Goal: Task Accomplishment & Management: Manage account settings

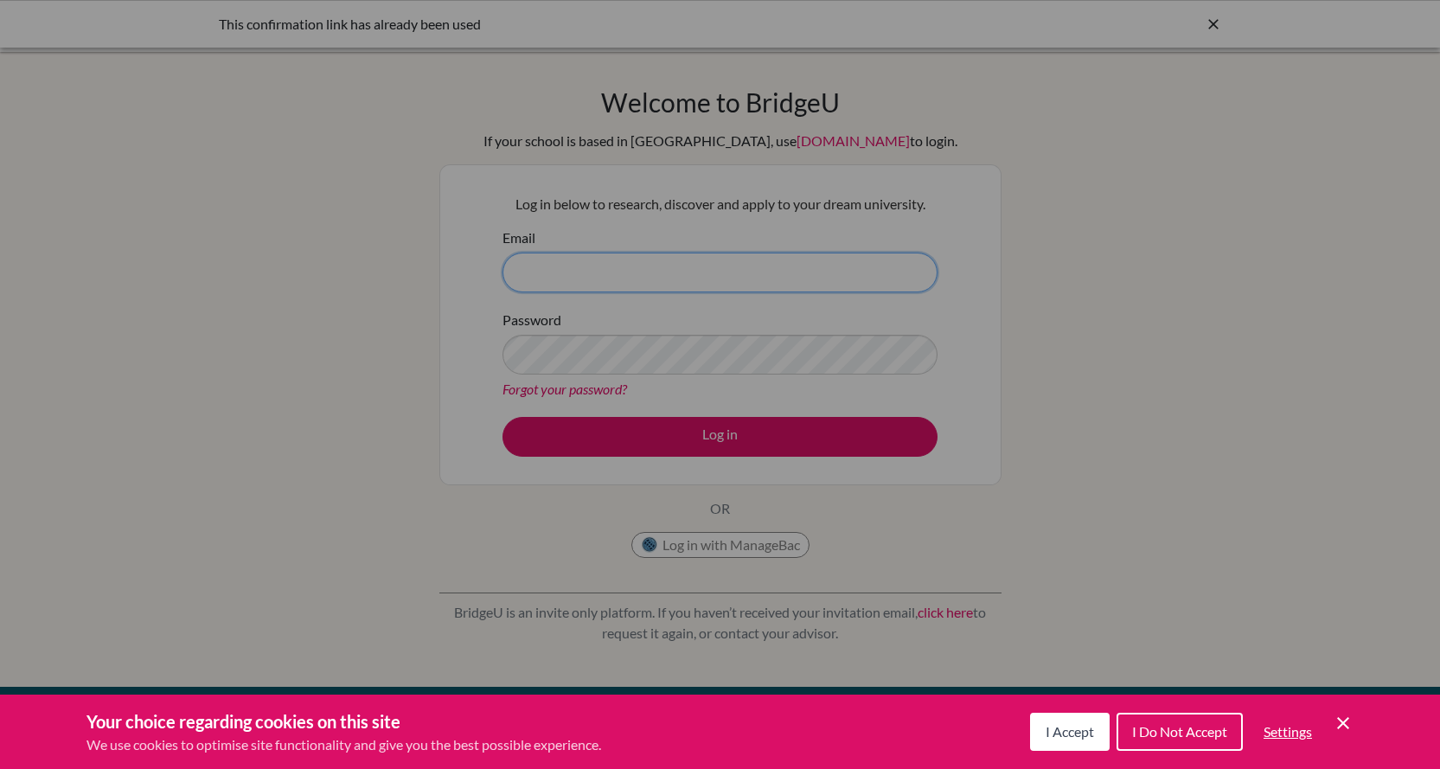
type input "[EMAIL_ADDRESS][DOMAIN_NAME]"
click at [1064, 732] on span "I Accept" at bounding box center [1070, 731] width 48 height 16
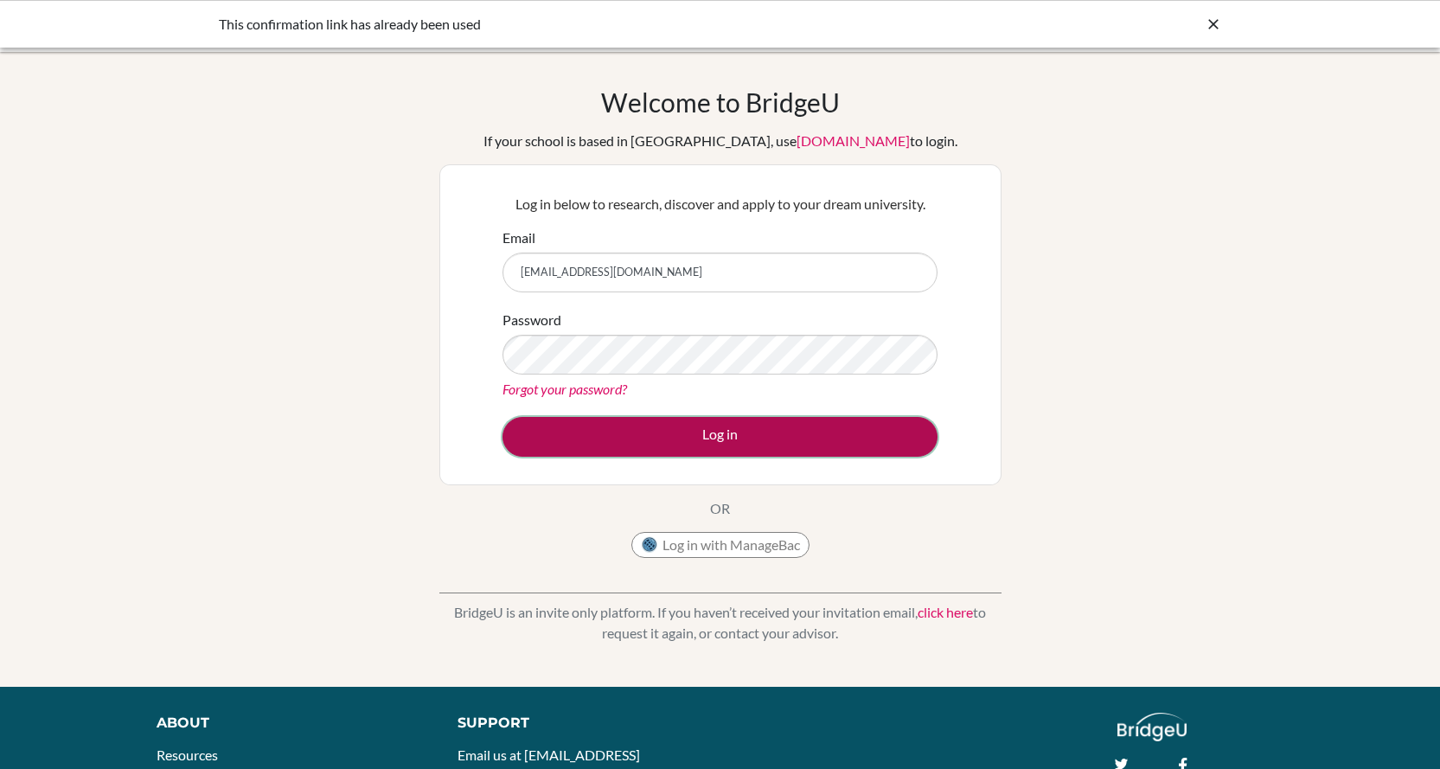
click at [740, 438] on button "Log in" at bounding box center [719, 437] width 435 height 40
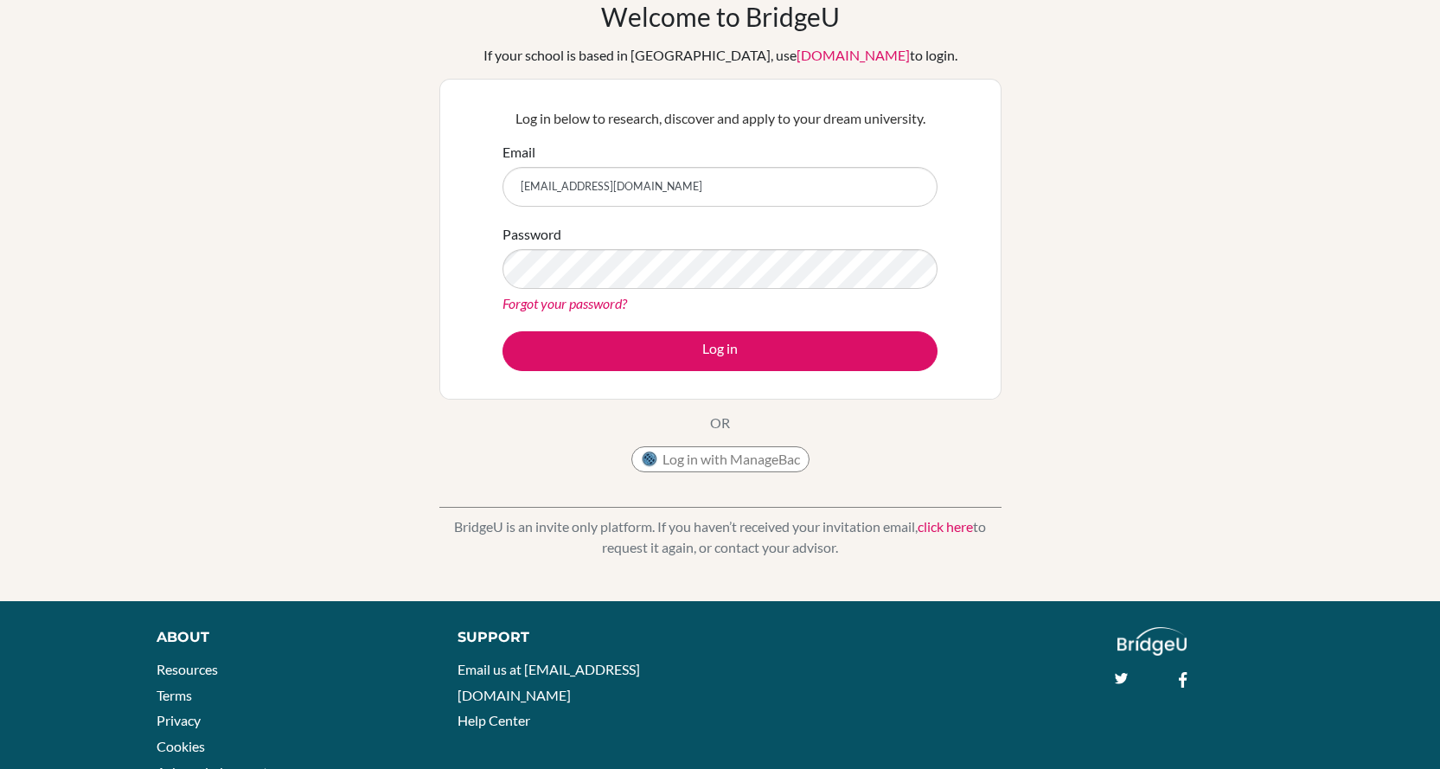
scroll to position [154, 0]
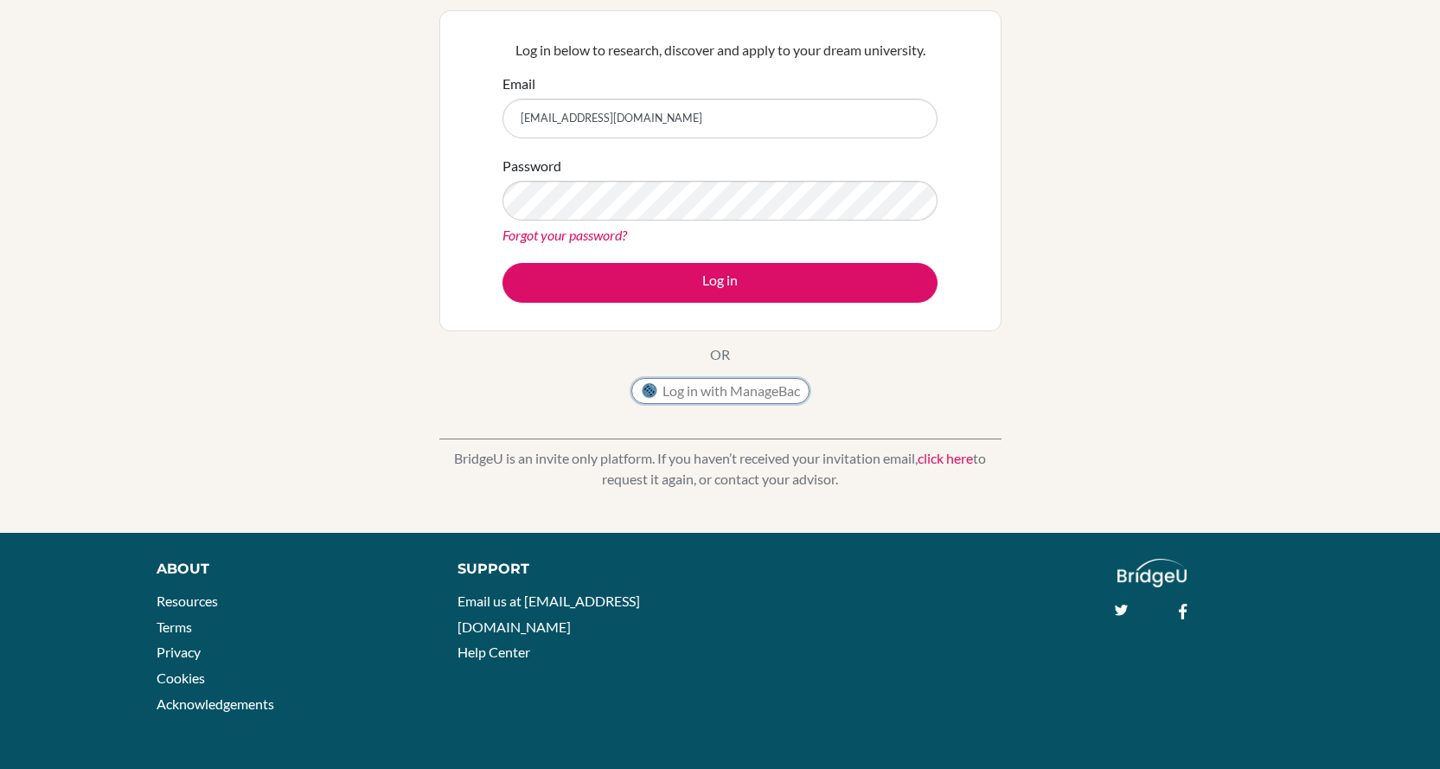
click at [710, 389] on button "Log in with ManageBac" at bounding box center [720, 391] width 178 height 26
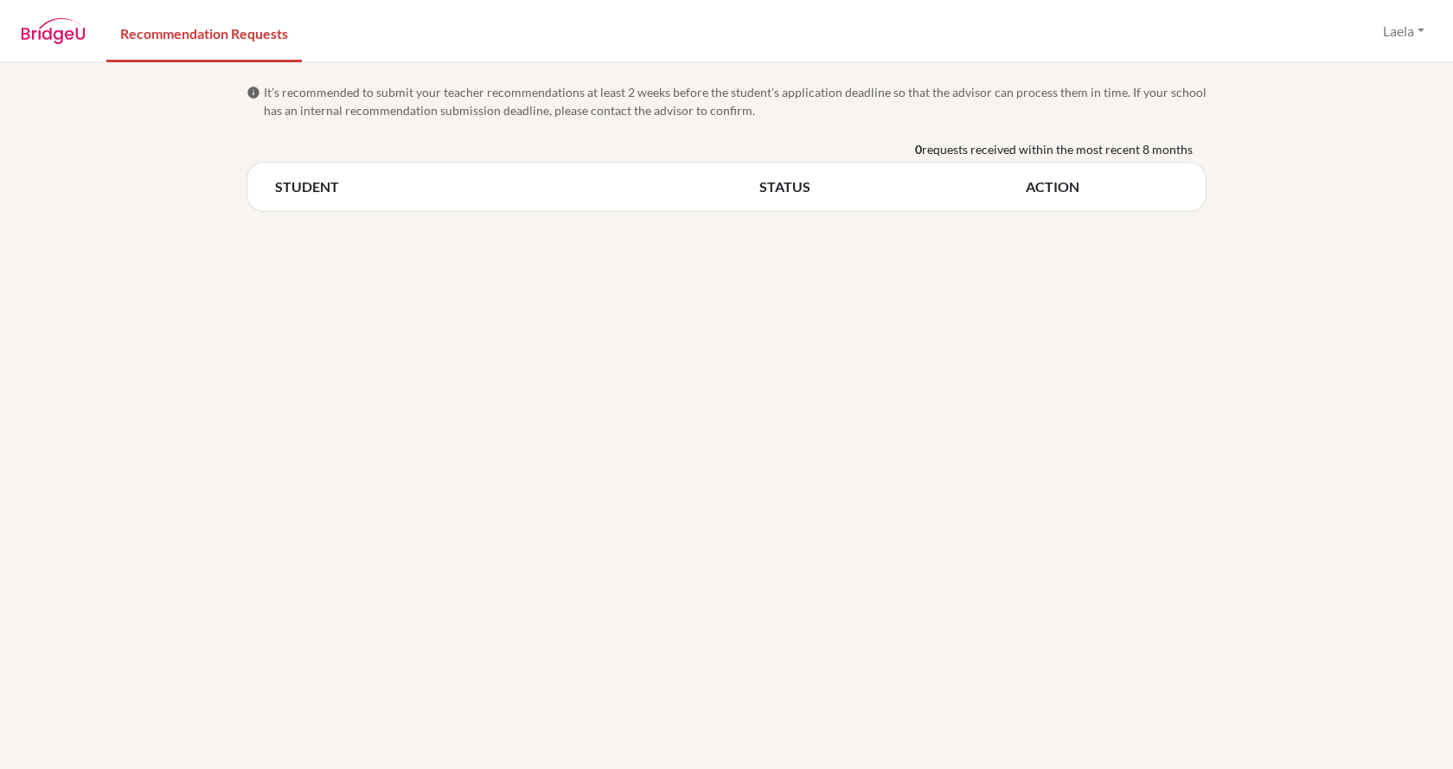
click at [304, 186] on th "STUDENT" at bounding box center [517, 186] width 484 height 21
click at [297, 182] on th "STUDENT" at bounding box center [517, 186] width 484 height 21
click at [195, 37] on link "Recommendation Requests" at bounding box center [203, 33] width 195 height 60
click at [247, 88] on span "info" at bounding box center [253, 93] width 14 height 14
click at [1045, 182] on th "ACTION" at bounding box center [1102, 186] width 152 height 21
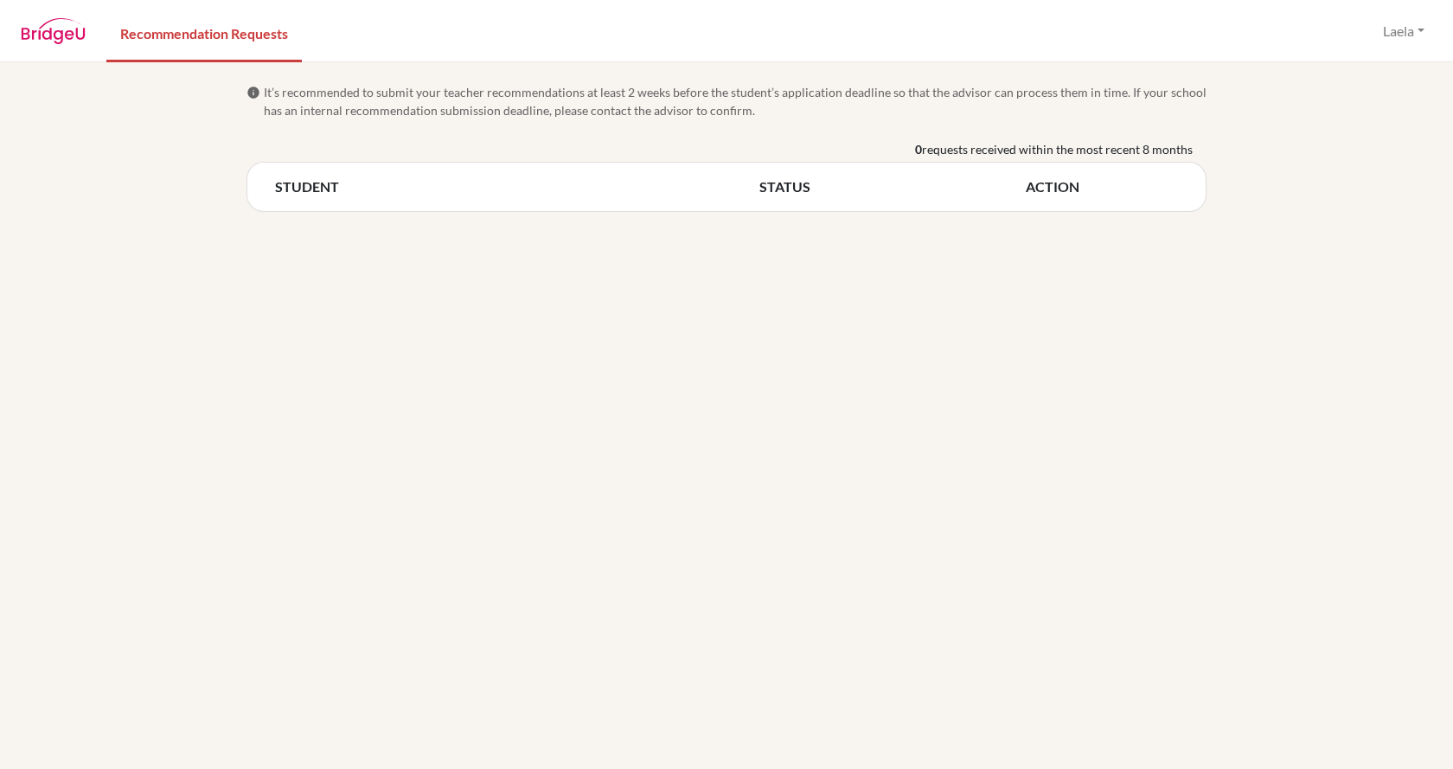
click at [46, 39] on img at bounding box center [53, 31] width 65 height 26
